Goal: Use online tool/utility: Use online tool/utility

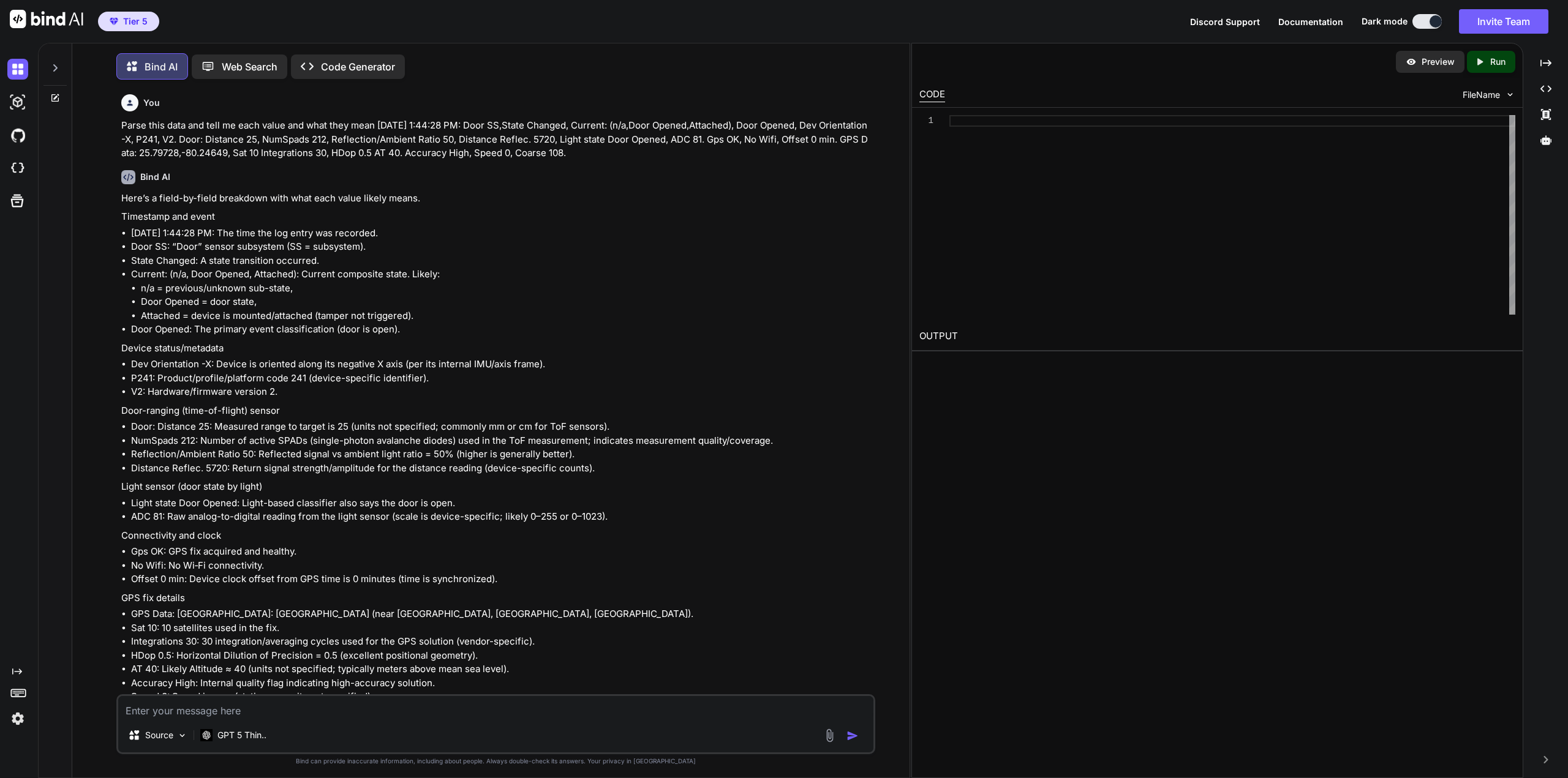
scroll to position [625, 0]
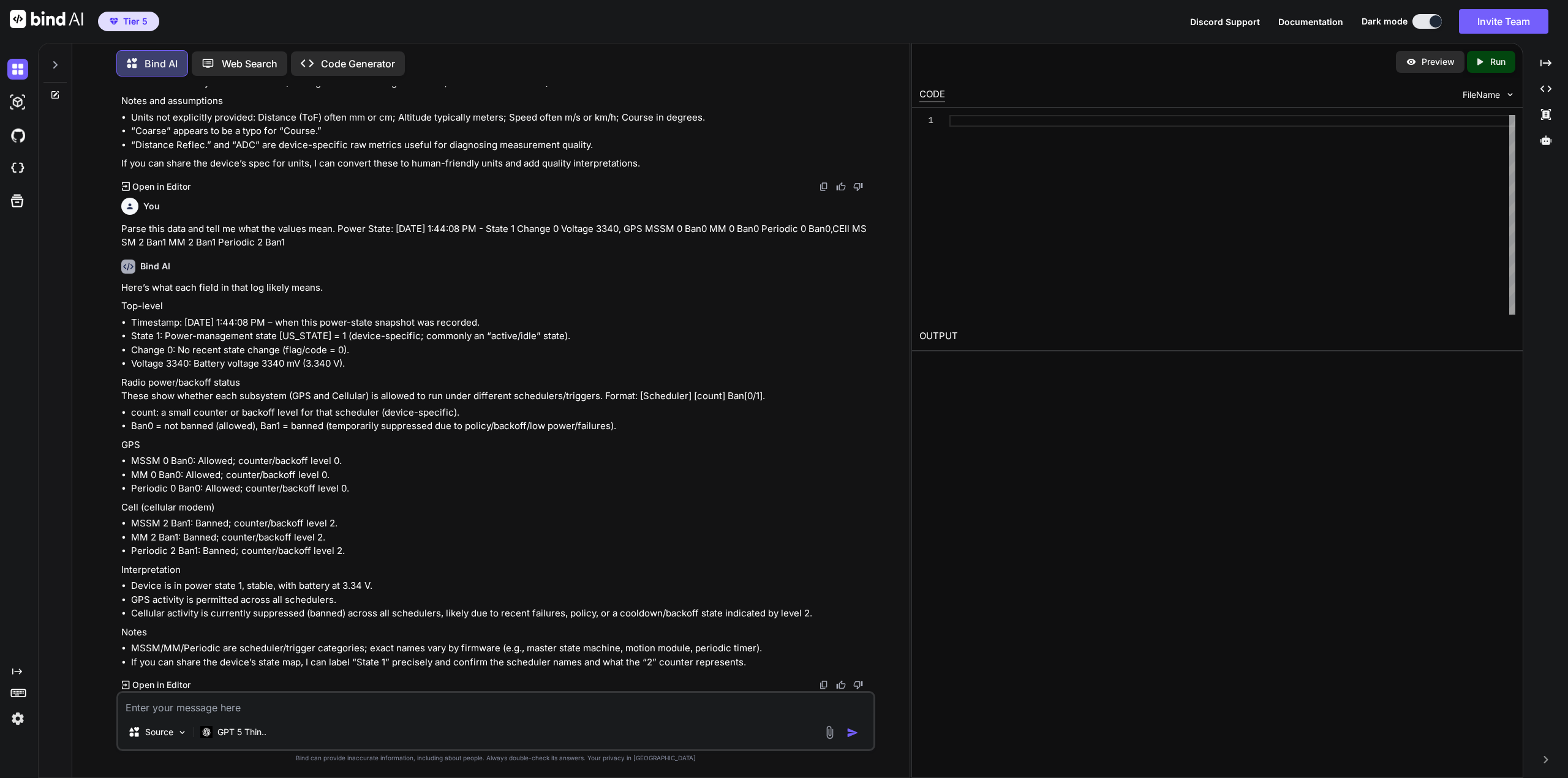
click at [460, 27] on div "Tier 5 Discord Support Documentation Dark mode Invite Team Created with Pixso." at bounding box center [784, 21] width 1568 height 43
click at [365, 709] on textarea at bounding box center [496, 704] width 755 height 22
click at [388, 709] on textarea at bounding box center [496, 704] width 755 height 22
type textarea "W"
click at [228, 732] on p "GPT 5 Thin.." at bounding box center [242, 732] width 49 height 12
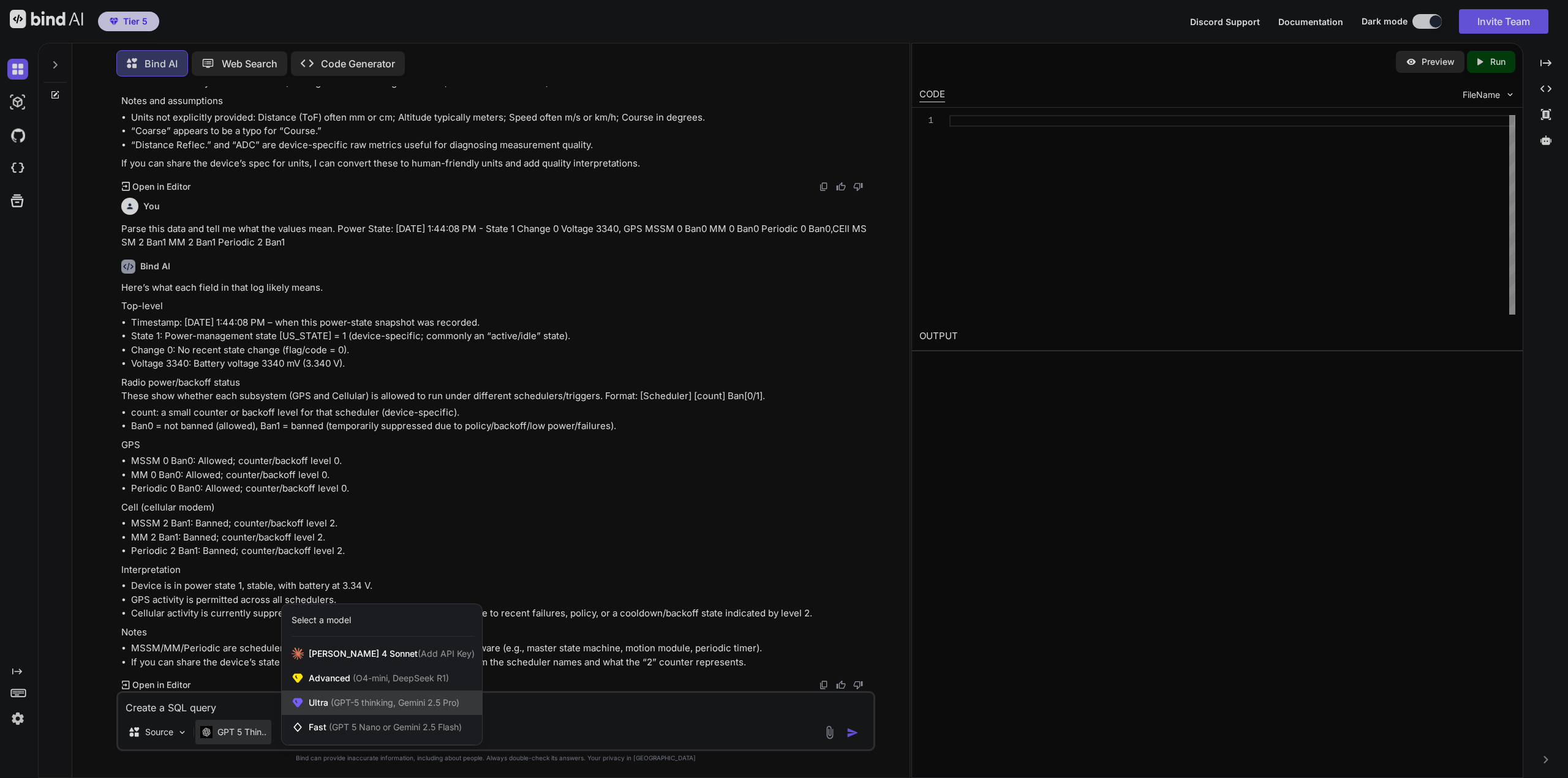
click at [337, 696] on div "Ultra (GPT-5 thinking, Gemini 2.5 Pro)" at bounding box center [382, 702] width 200 height 24
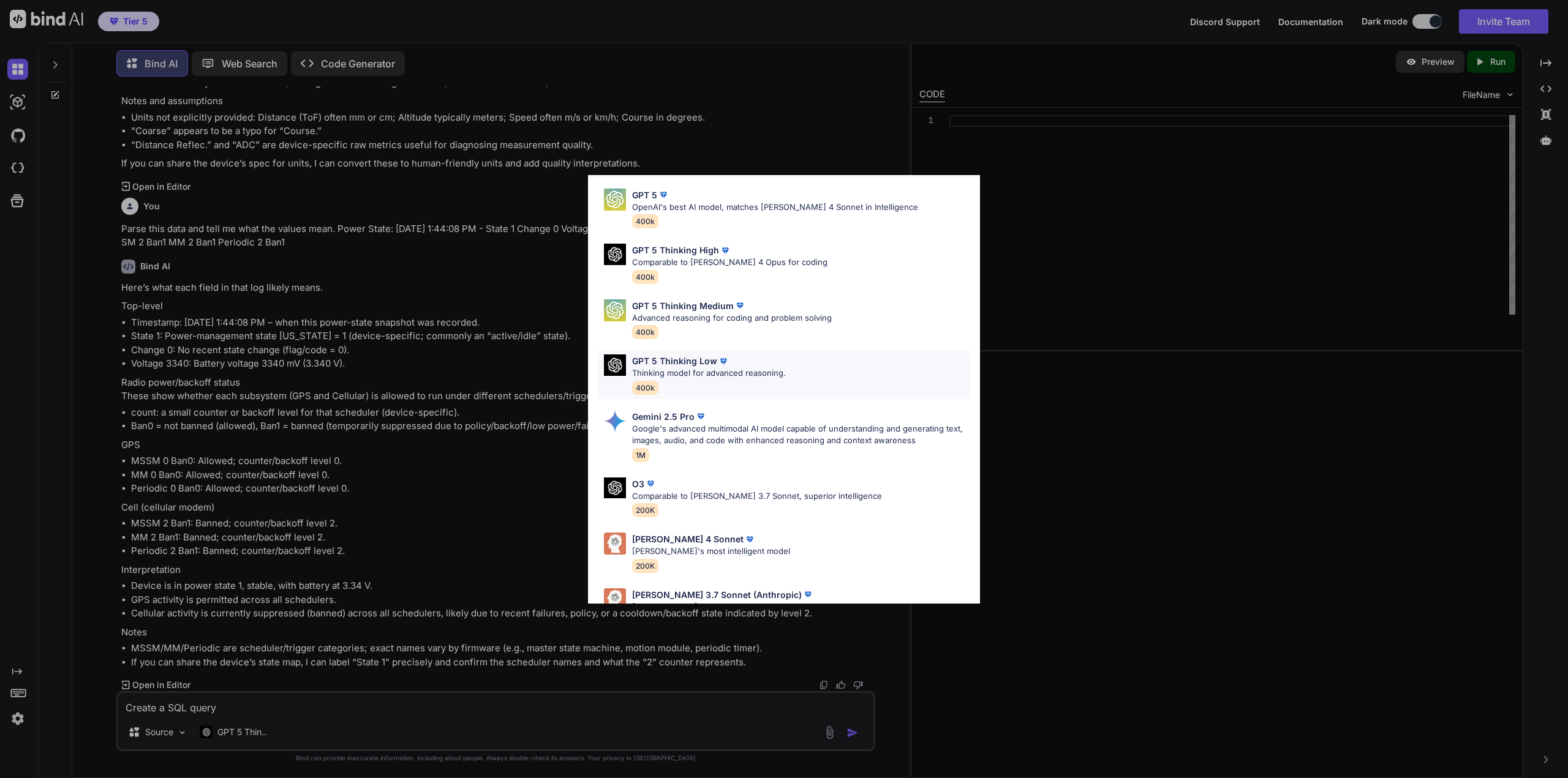
scroll to position [75, 0]
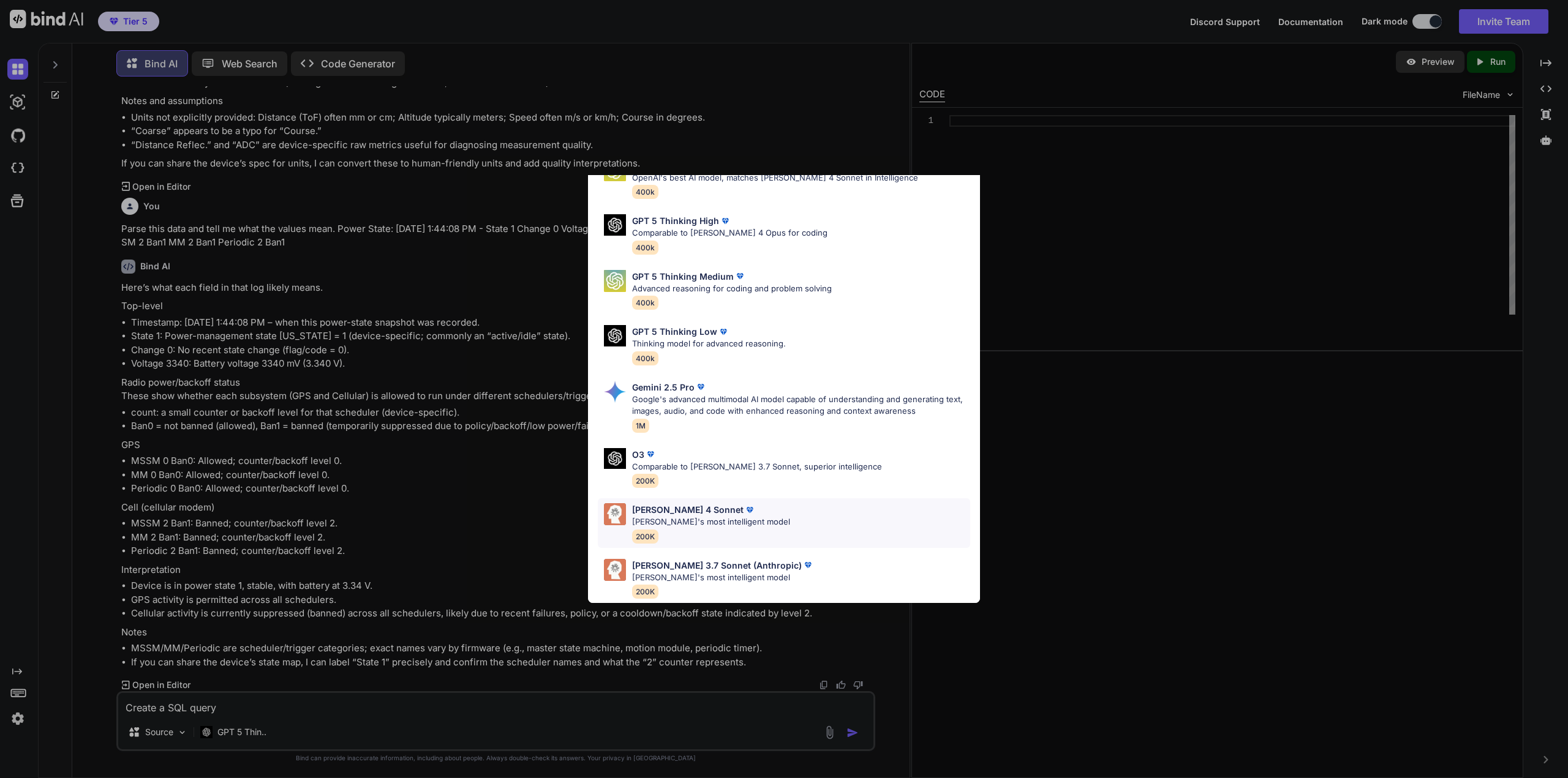
click at [720, 498] on div "[PERSON_NAME] 4 Sonnet [PERSON_NAME]'s most intelligent model 200K" at bounding box center [784, 523] width 373 height 50
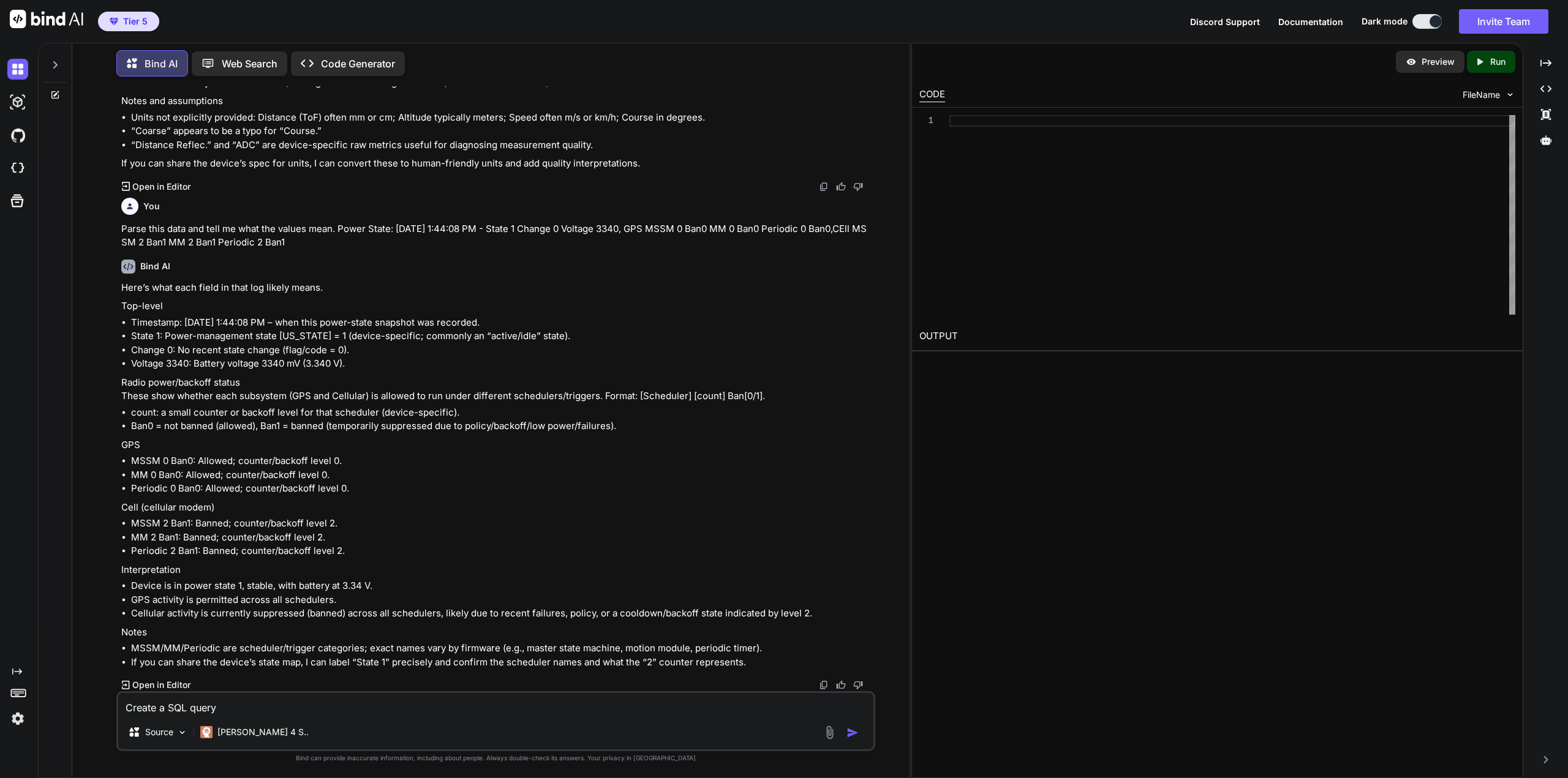
click at [373, 707] on textarea "Create a SQL query" at bounding box center [496, 704] width 755 height 22
click at [442, 704] on textarea "Create a SQL query that allows you to" at bounding box center [496, 704] width 755 height 22
click at [369, 704] on textarea "Create a SQL query that" at bounding box center [496, 704] width 755 height 22
click at [487, 707] on textarea "Create a SQL query that goes by CustomerName DCLI and shows the top line only w…" at bounding box center [496, 704] width 755 height 22
type textarea "Create a SQL query that goes by CustomerName DCLI and shows the top line only a…"
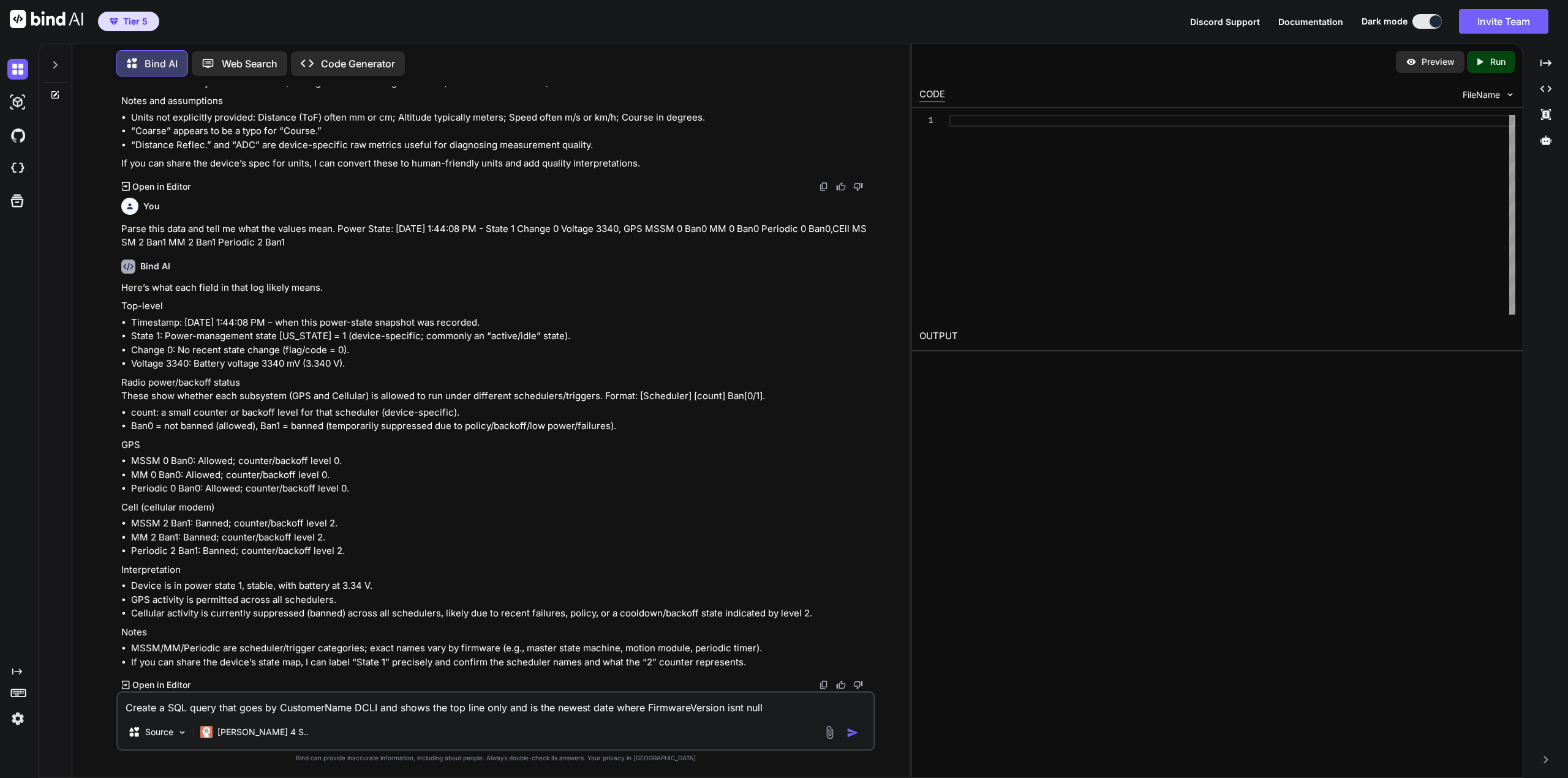
click at [859, 732] on img "button" at bounding box center [852, 732] width 12 height 12
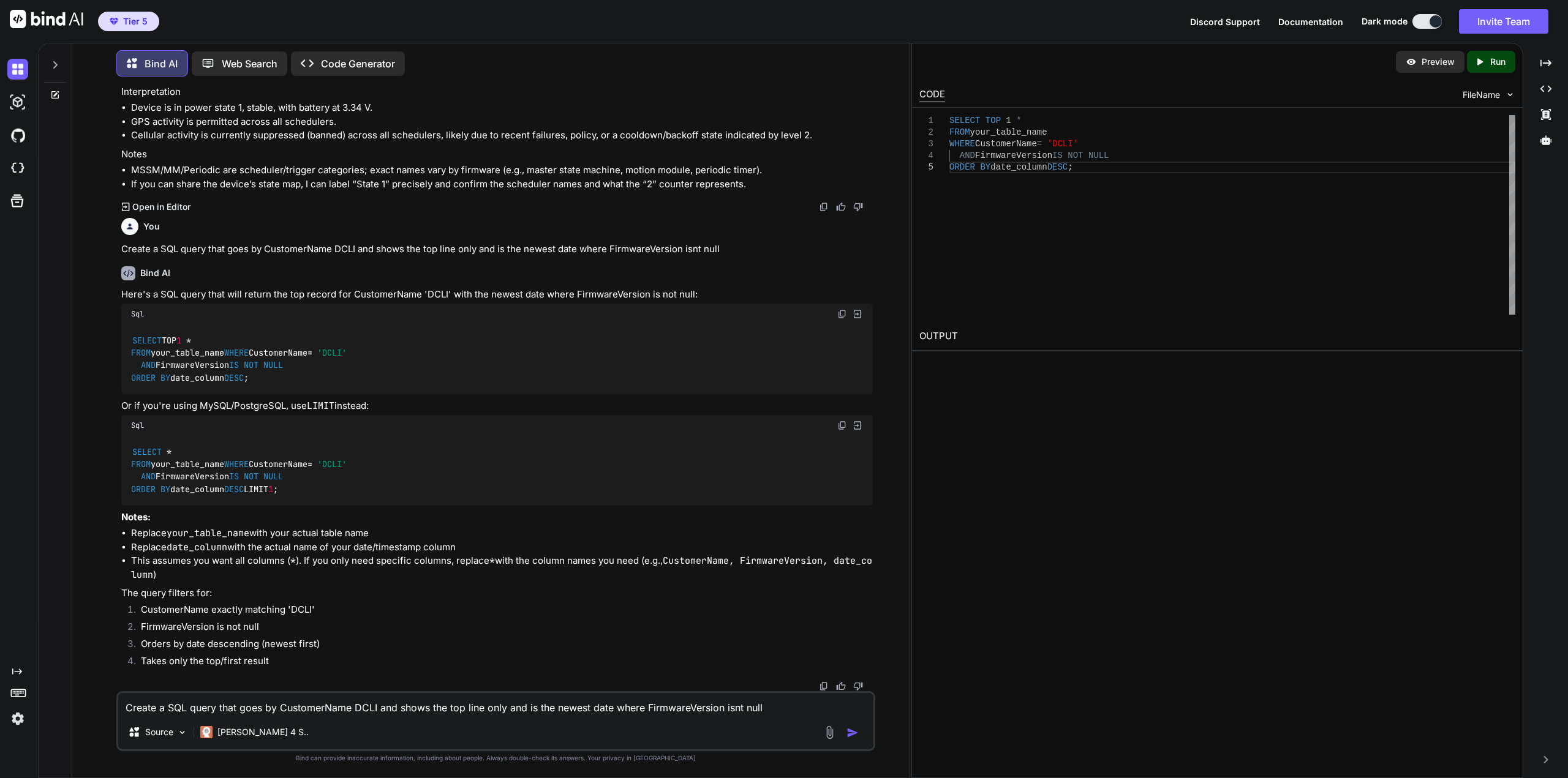
scroll to position [1140, 0]
drag, startPoint x: 292, startPoint y: 356, endPoint x: 124, endPoint y: 304, distance: 175.9
click at [124, 325] on div "SELECT TOP 1 * FROM your_table_name WHERE CustomerName = 'DCLI' AND FirmwareVer…" at bounding box center [497, 359] width 752 height 70
copy code "SELECT TOP 1 * FROM your_table_name WHERE CustomerName = 'DCLI' AND FirmwareVer…"
drag, startPoint x: 437, startPoint y: 690, endPoint x: 429, endPoint y: 698, distance: 11.3
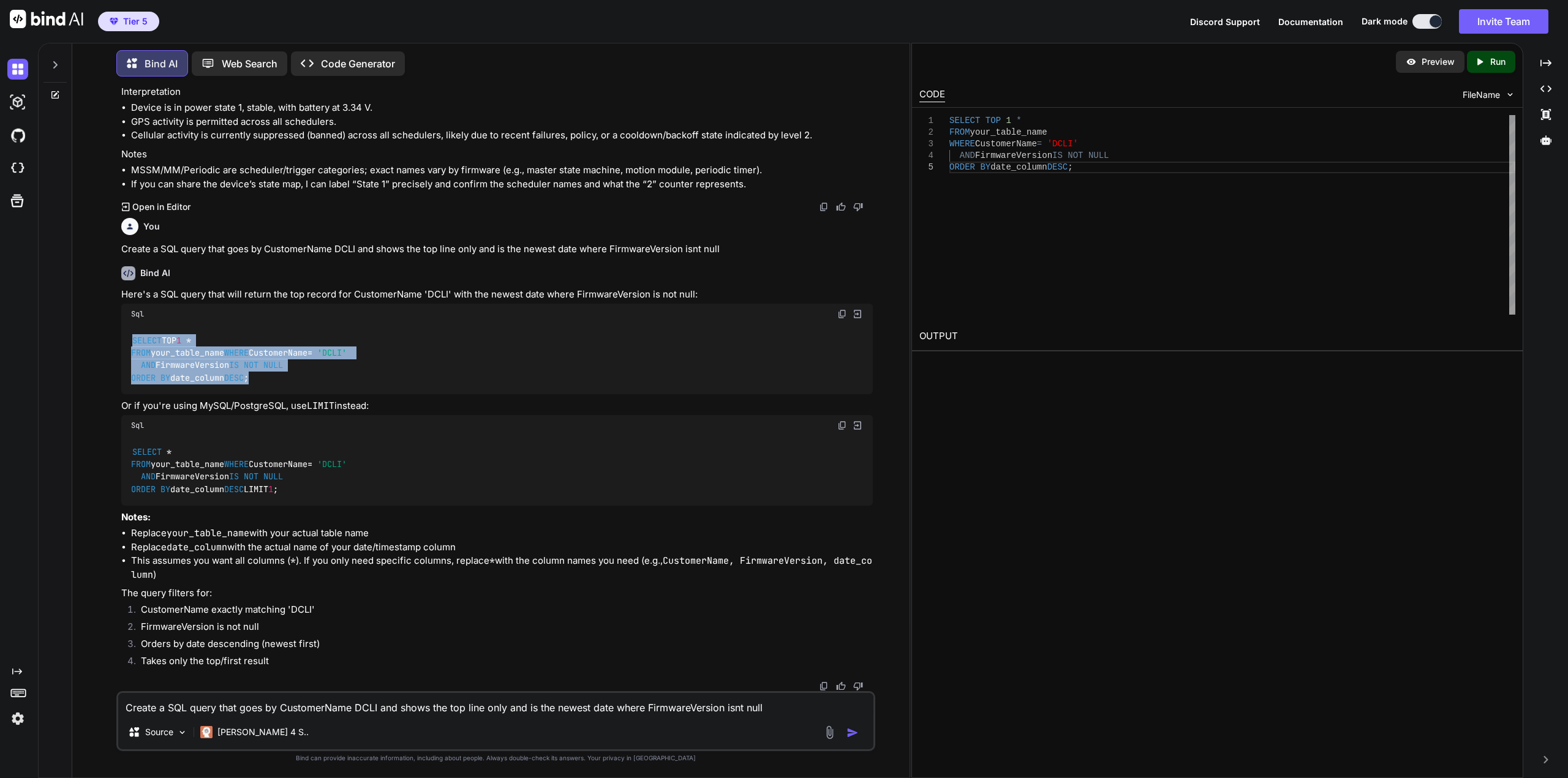
click at [436, 690] on div at bounding box center [497, 686] width 752 height 10
click at [429, 698] on textarea "Create a SQL query that goes by CustomerName DCLI and shows the top line only a…" at bounding box center [496, 704] width 755 height 22
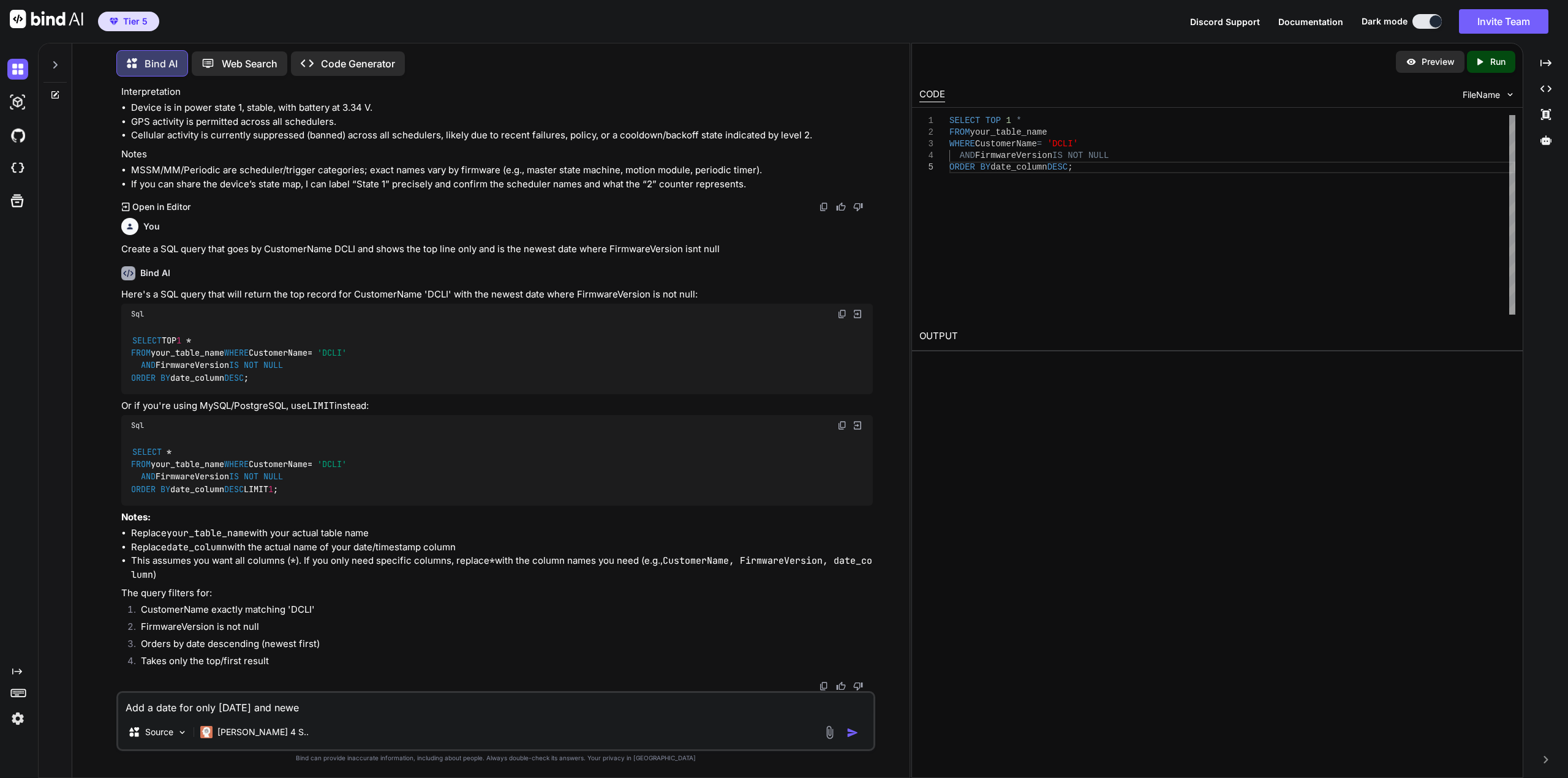
type textarea "Add a date for only [DATE] and newer"
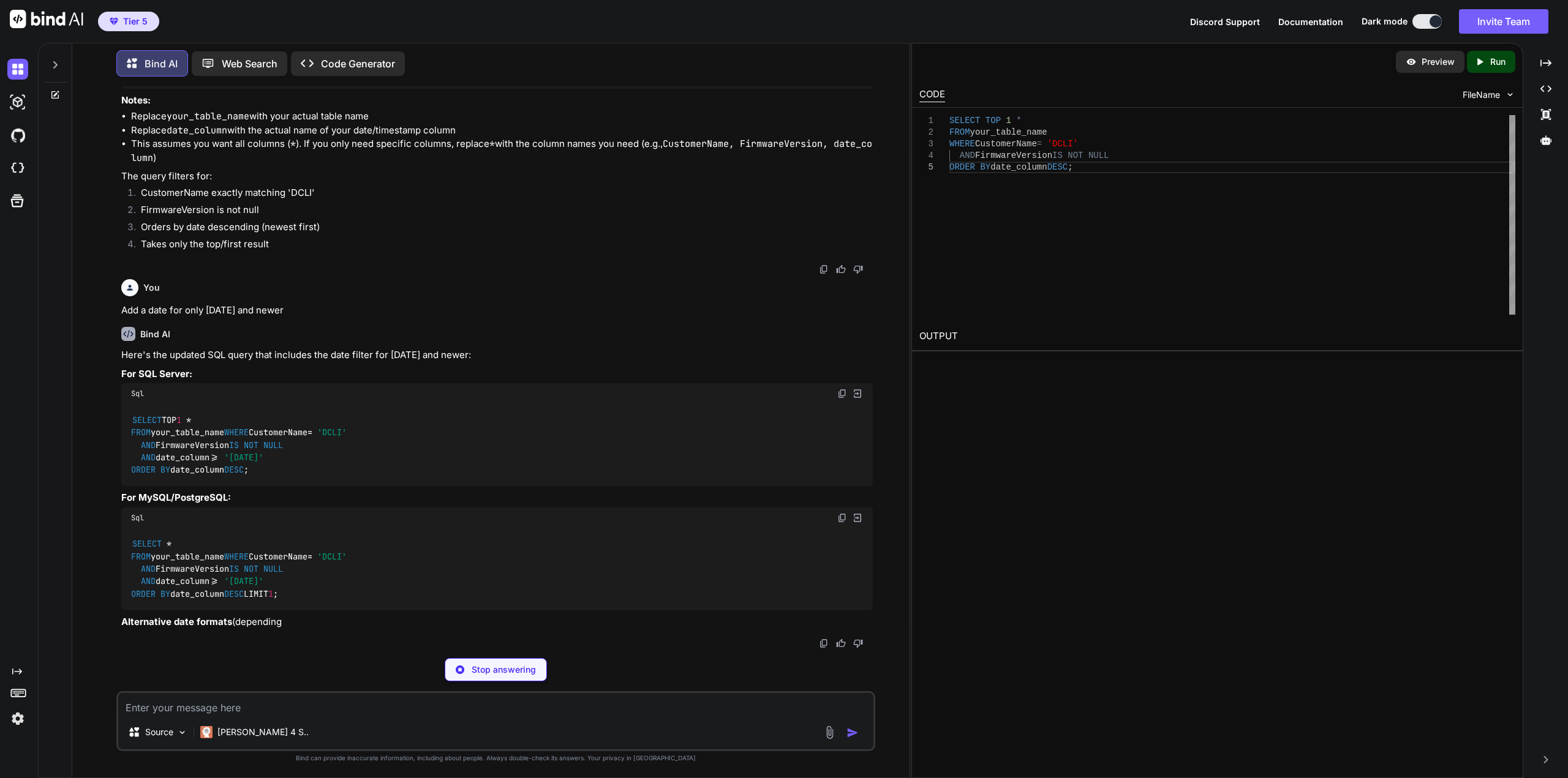
scroll to position [1540, 0]
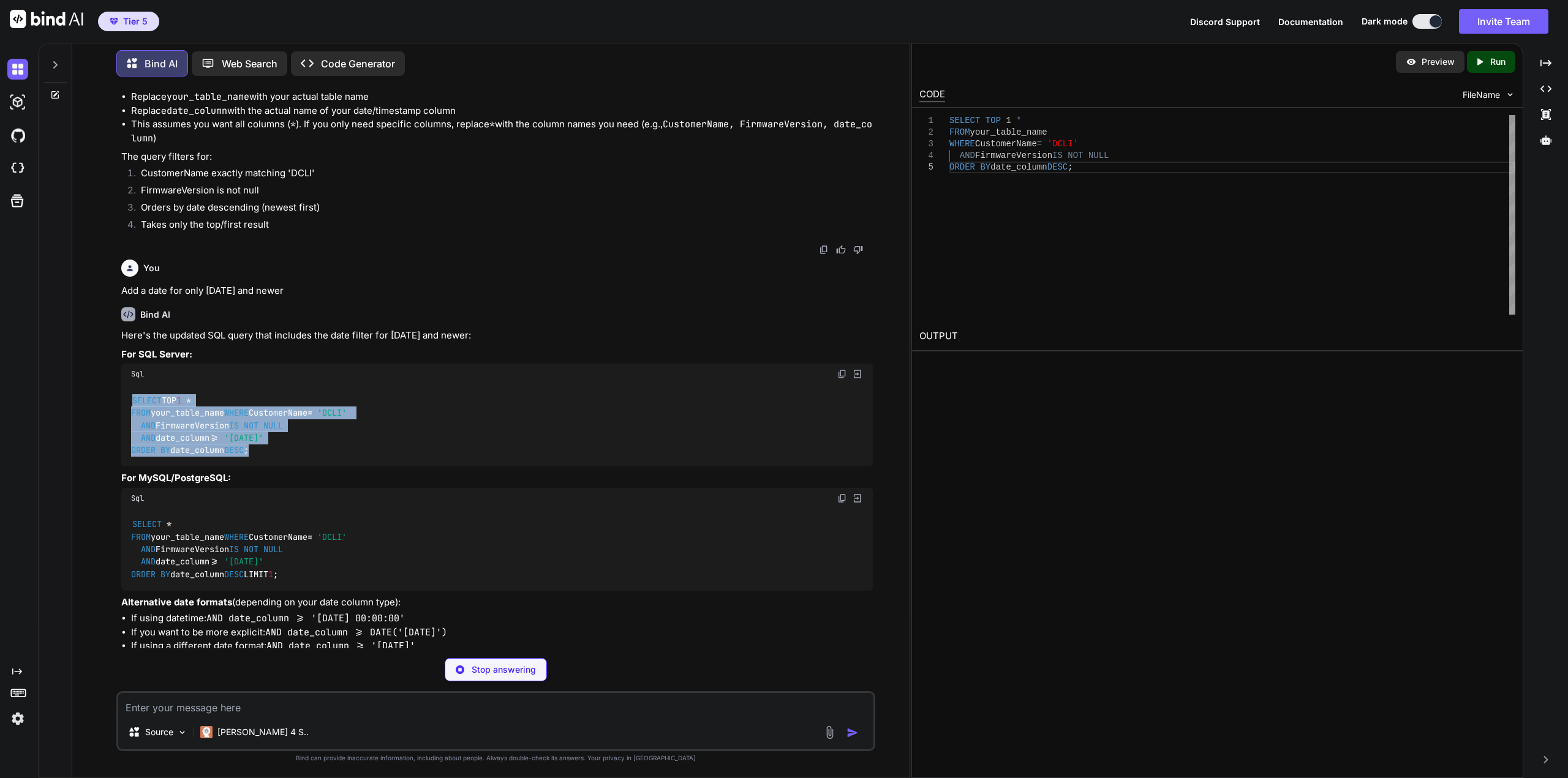
drag, startPoint x: 264, startPoint y: 503, endPoint x: 95, endPoint y: 442, distance: 179.7
click at [95, 442] on div "You Parse this data and tell me each value and what they mean [DATE] 1:44:28 PM…" at bounding box center [496, 432] width 828 height 691
copy code "SELECT TOP 1 * FROM your_table_name WHERE CustomerName = 'DCLI' AND FirmwareVer…"
click at [356, 422] on div "SELECT TOP 1 * FROM your_table_name WHERE CustomerName = 'DCLI' AND FirmwareVer…" at bounding box center [497, 425] width 752 height 82
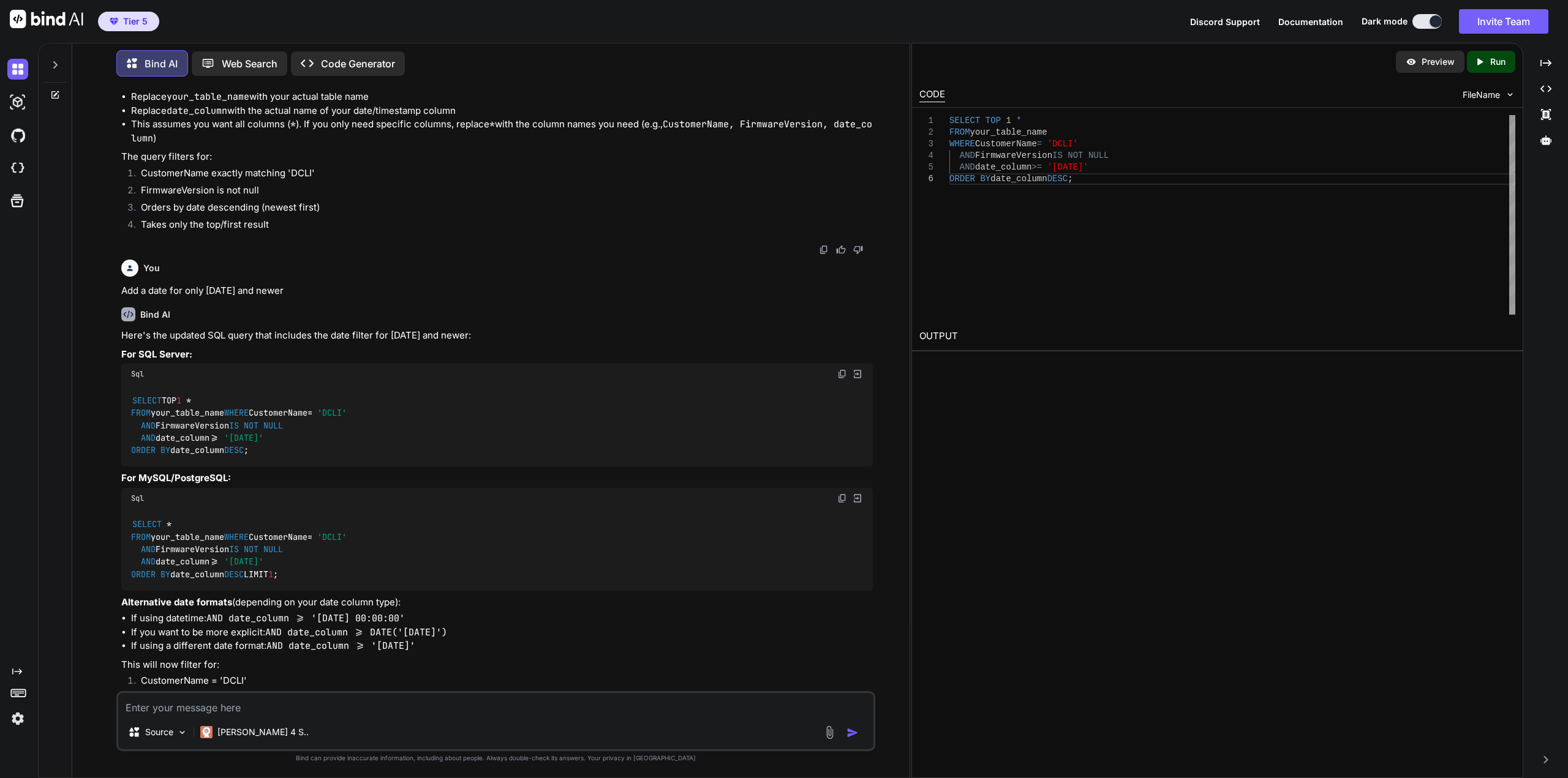
click at [517, 698] on textarea at bounding box center [496, 704] width 755 height 22
type textarea "I want it so it shows unique DeviceIds and their top result"
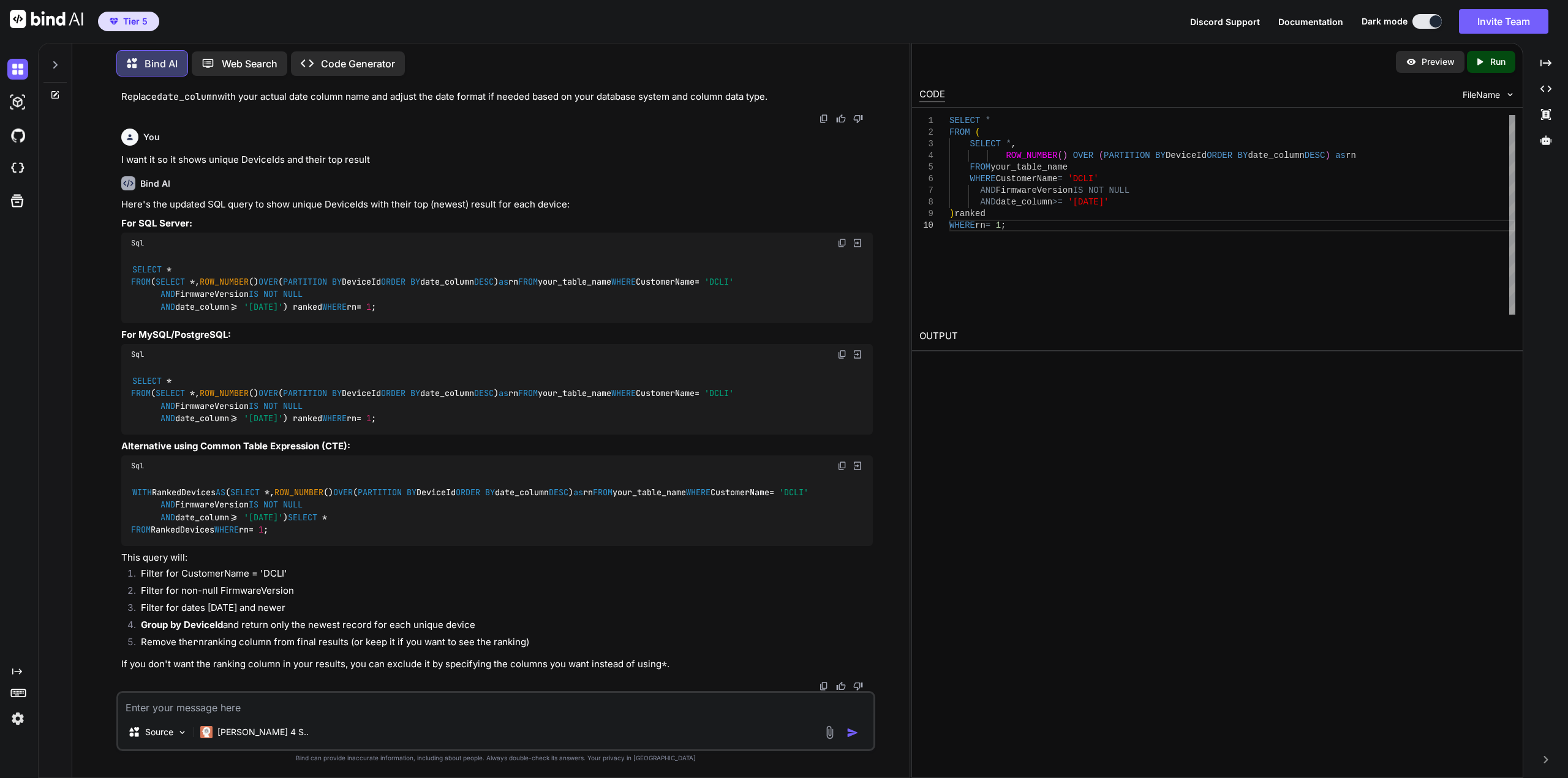
scroll to position [2201, 0]
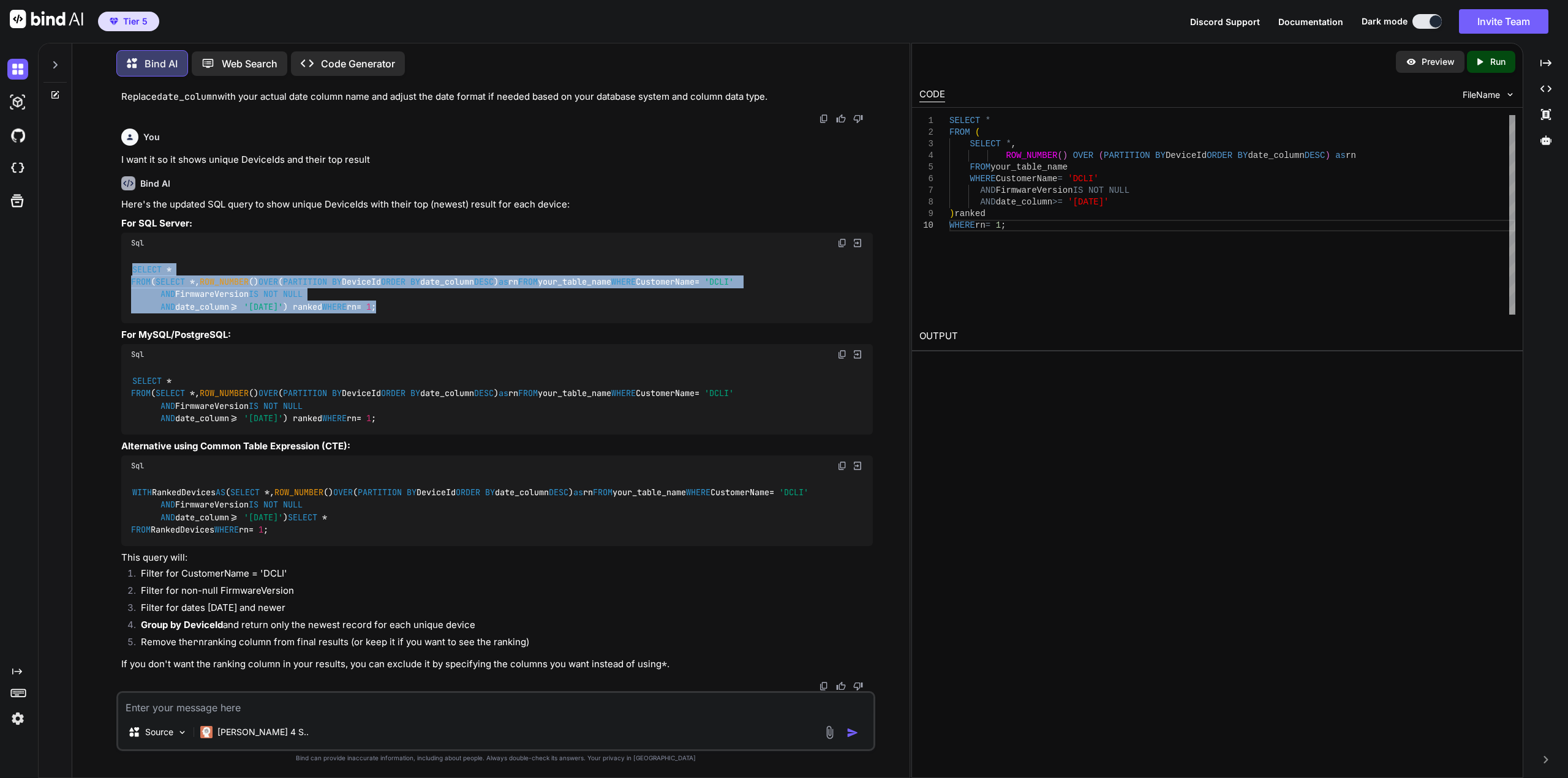
drag, startPoint x: 232, startPoint y: 453, endPoint x: 122, endPoint y: 341, distance: 157.0
click at [122, 323] on div "SELECT * FROM ( SELECT * , ROW_NUMBER () OVER ( PARTITION BY DeviceId ORDER BY …" at bounding box center [497, 288] width 752 height 70
copy code "SELECT * FROM ( SELECT * , ROW_NUMBER () OVER ( PARTITION BY DeviceId ORDER BY …"
